Goal: Book appointment/travel/reservation

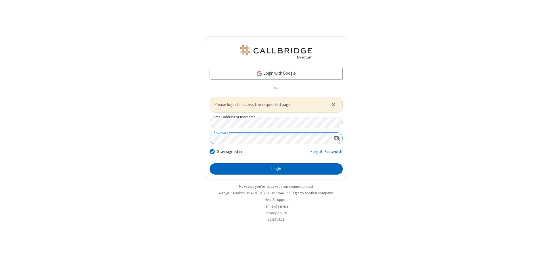
click at [276, 169] on button "Login" at bounding box center [275, 169] width 133 height 11
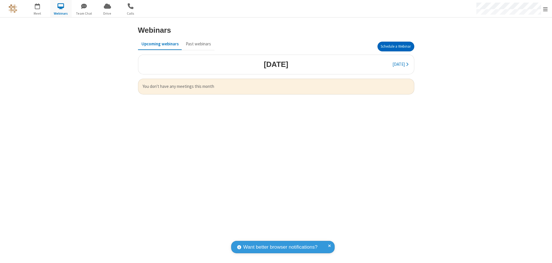
click at [395, 47] on button "Schedule a Webinar" at bounding box center [395, 47] width 37 height 10
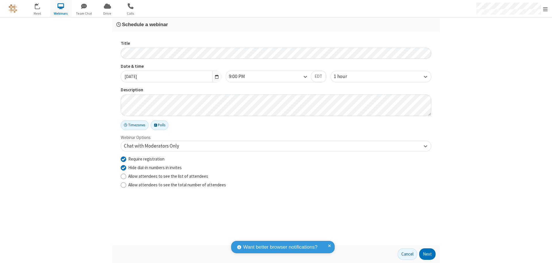
click at [123, 159] on input "Require registration" at bounding box center [123, 159] width 5 height 6
checkbox input "false"
click at [427, 254] on button "Next" at bounding box center [427, 254] width 16 height 11
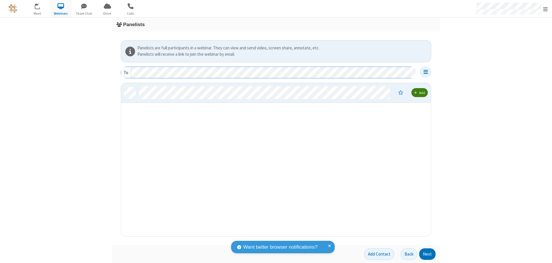
scroll to position [149, 305]
click at [427, 254] on button "Next" at bounding box center [427, 254] width 16 height 11
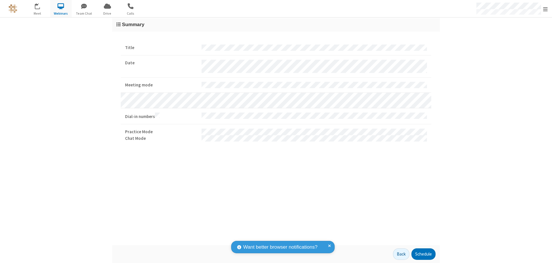
click at [423, 254] on button "Schedule" at bounding box center [423, 254] width 24 height 11
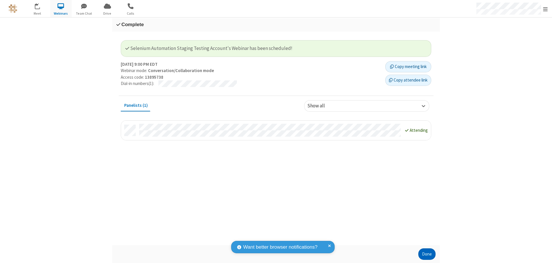
click at [427, 254] on button "Done" at bounding box center [426, 254] width 17 height 11
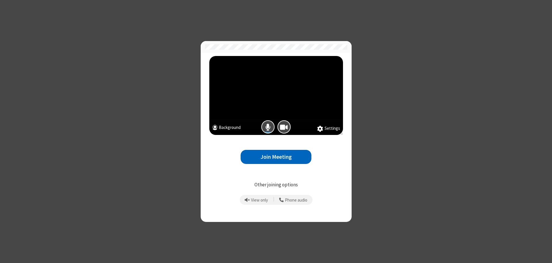
click at [276, 157] on button "Join Meeting" at bounding box center [276, 157] width 71 height 14
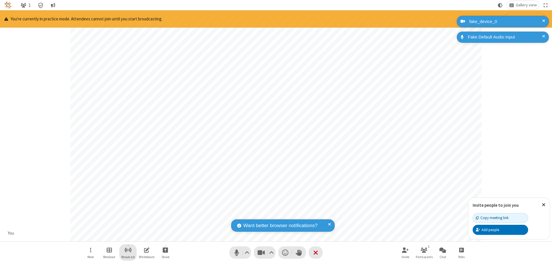
click at [128, 250] on span "Start broadcast" at bounding box center [127, 250] width 7 height 7
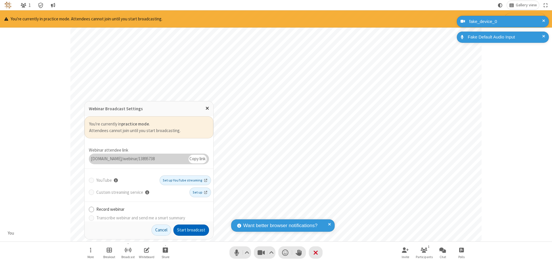
click at [191, 230] on button "Start broadcast" at bounding box center [191, 230] width 36 height 11
